Goal: Navigation & Orientation: Find specific page/section

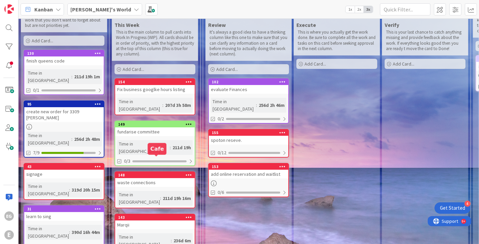
scroll to position [39, 0]
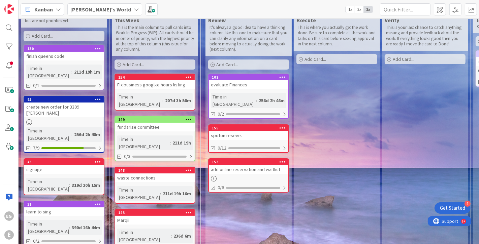
click at [177, 123] on div "fundarise committee" at bounding box center [154, 127] width 79 height 9
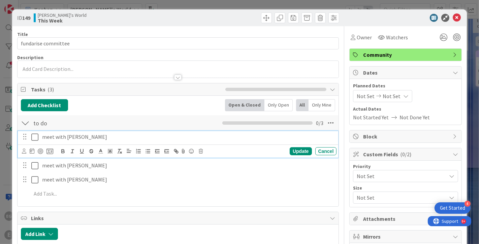
click at [38, 136] on icon at bounding box center [34, 137] width 7 height 8
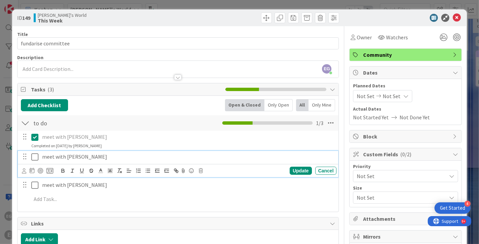
click at [36, 156] on icon at bounding box center [34, 157] width 7 height 8
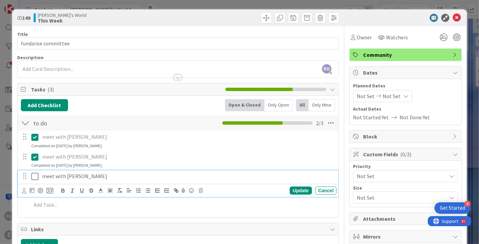
click at [36, 174] on icon at bounding box center [34, 177] width 7 height 8
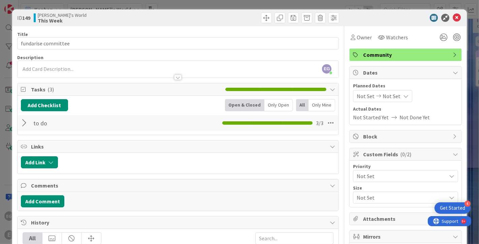
click at [456, 11] on div "ID 149 [PERSON_NAME]'s World This Week" at bounding box center [239, 17] width 455 height 17
click at [457, 18] on icon at bounding box center [456, 18] width 8 height 8
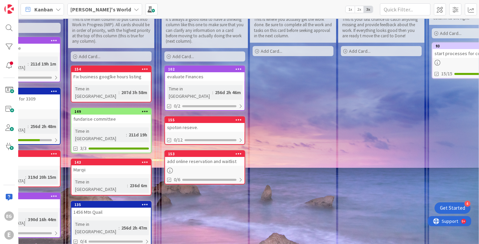
scroll to position [47, 0]
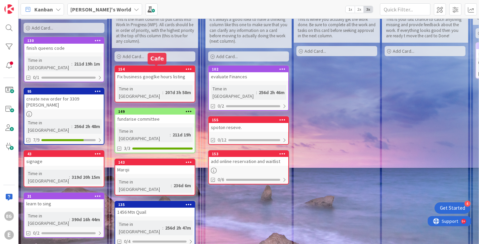
click at [160, 71] on div "154" at bounding box center [156, 69] width 76 height 5
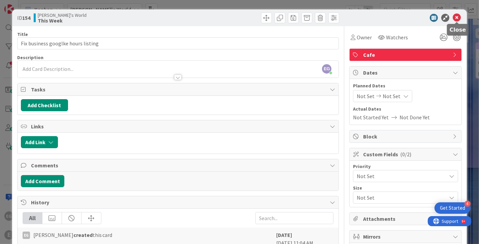
click at [459, 18] on icon at bounding box center [456, 18] width 8 height 8
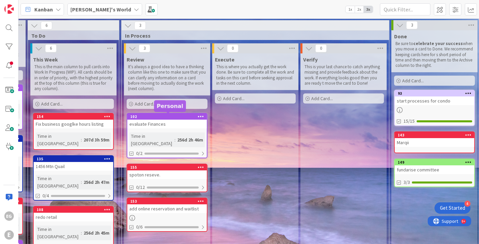
click at [164, 115] on div "102" at bounding box center [168, 116] width 76 height 5
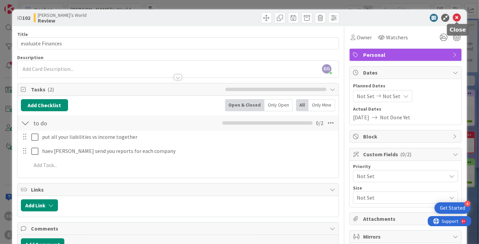
click at [454, 19] on icon at bounding box center [456, 18] width 8 height 8
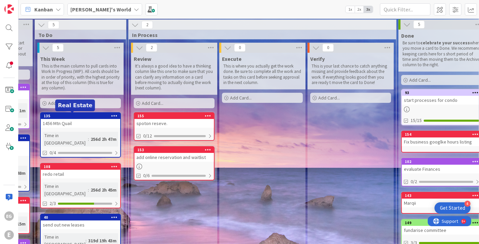
scroll to position [1, 83]
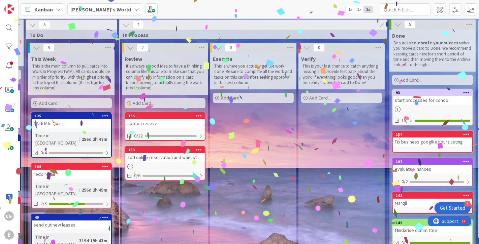
click at [64, 128] on div "135 1456 Mtn Quail Time in [GEOGRAPHIC_DATA] : 256d 2h 47m 0/4" at bounding box center [71, 134] width 81 height 45
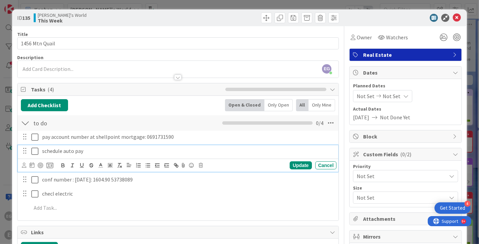
click at [35, 152] on icon at bounding box center [34, 151] width 7 height 8
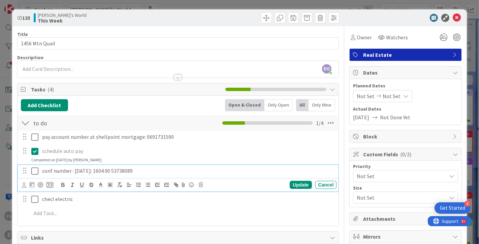
click at [36, 170] on icon at bounding box center [34, 171] width 7 height 8
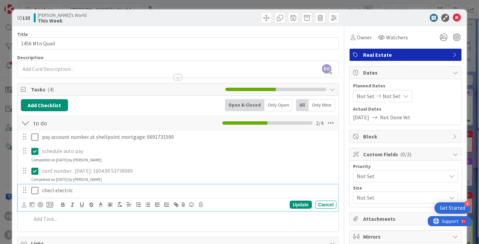
click at [34, 189] on icon at bounding box center [34, 191] width 7 height 8
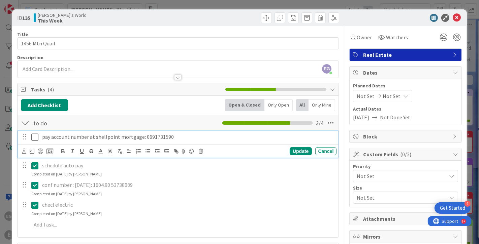
click at [34, 135] on icon at bounding box center [34, 137] width 7 height 8
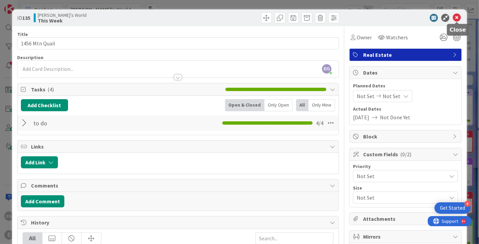
click at [457, 18] on icon at bounding box center [456, 18] width 8 height 8
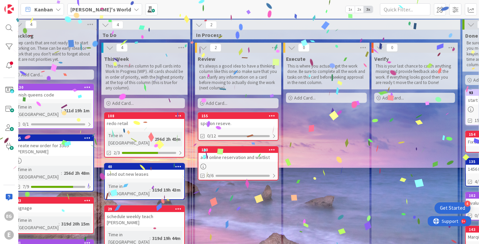
scroll to position [1, 0]
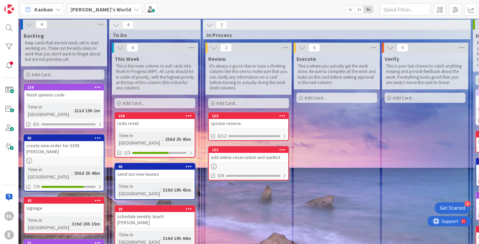
click at [142, 130] on div "108 redo retail Time in [GEOGRAPHIC_DATA] : 256d 2h 45m 2/3" at bounding box center [154, 134] width 81 height 45
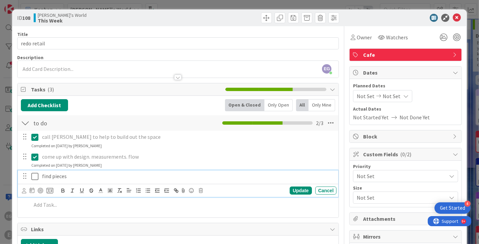
click at [35, 177] on icon at bounding box center [34, 177] width 7 height 8
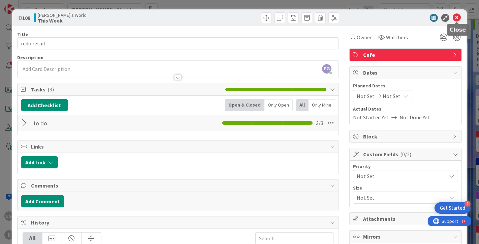
click at [454, 18] on icon at bounding box center [456, 18] width 8 height 8
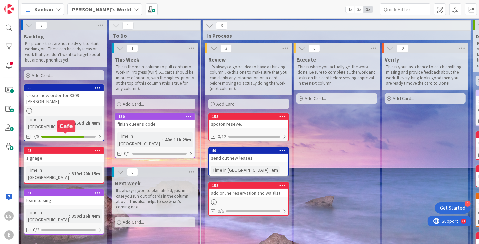
click at [62, 148] on div "43" at bounding box center [65, 150] width 76 height 5
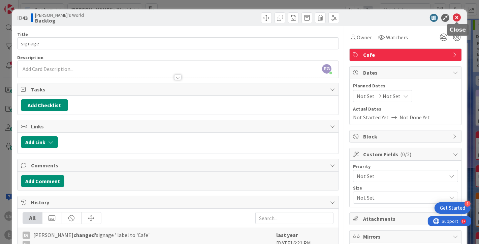
click at [456, 16] on icon at bounding box center [456, 18] width 8 height 8
